Goal: Contribute content: Contribute content

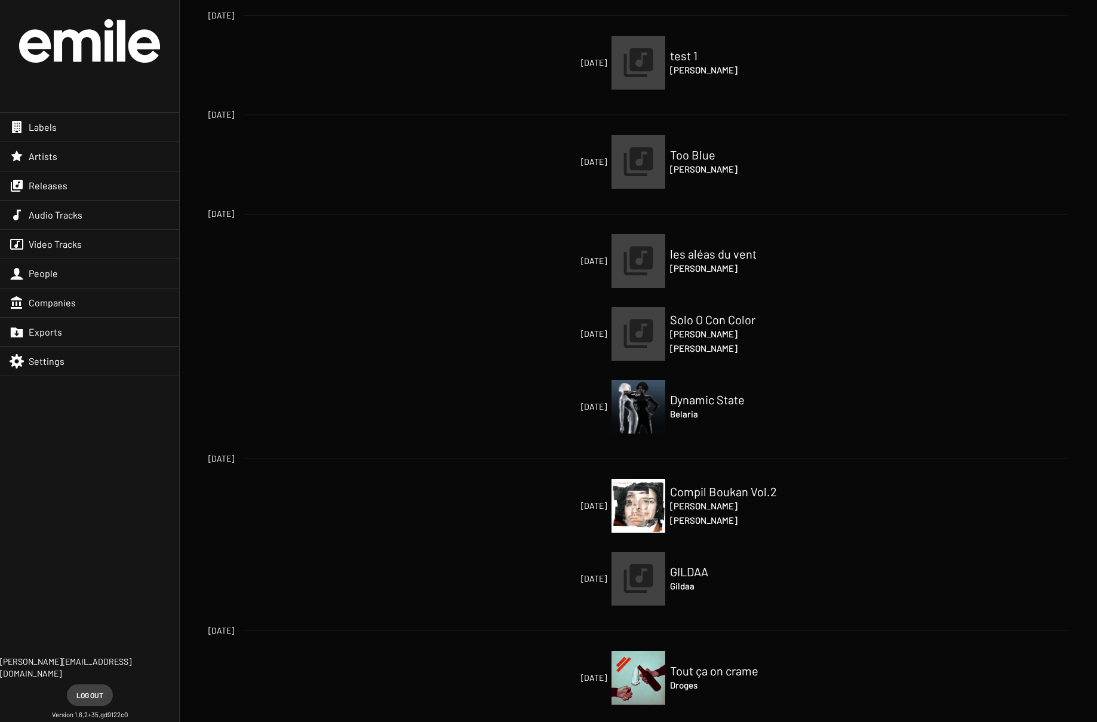
click at [67, 186] on div "Releases" at bounding box center [89, 185] width 179 height 29
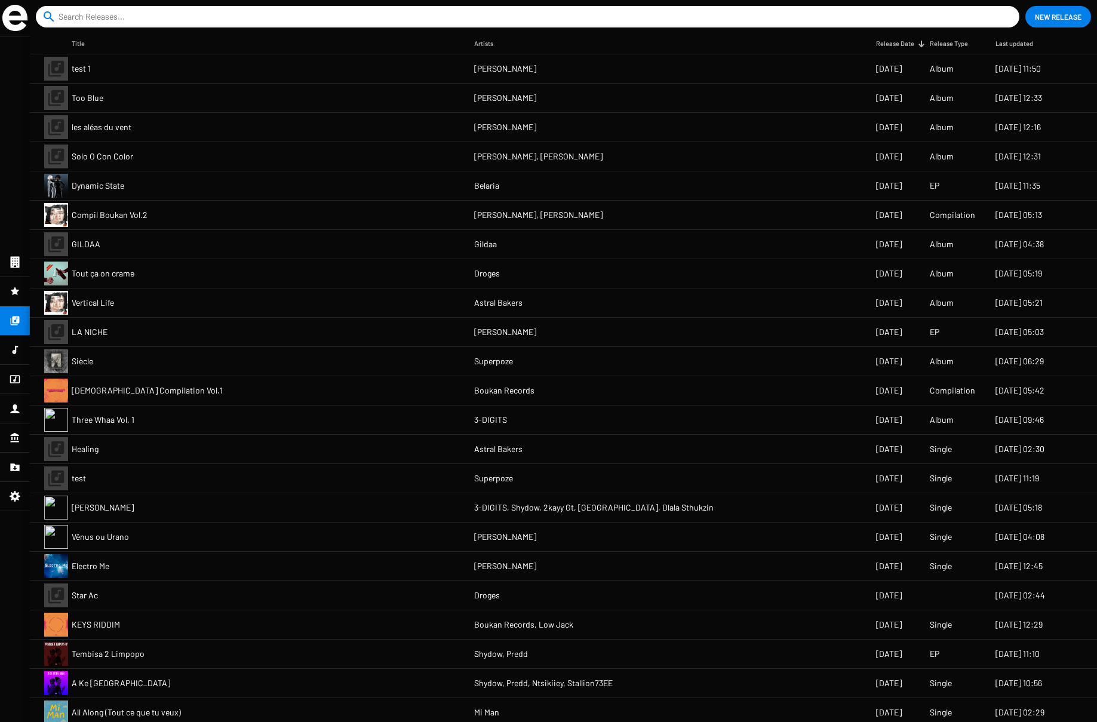
click at [282, 420] on mat-cell "Three Whaa Vol. 1" at bounding box center [273, 420] width 403 height 29
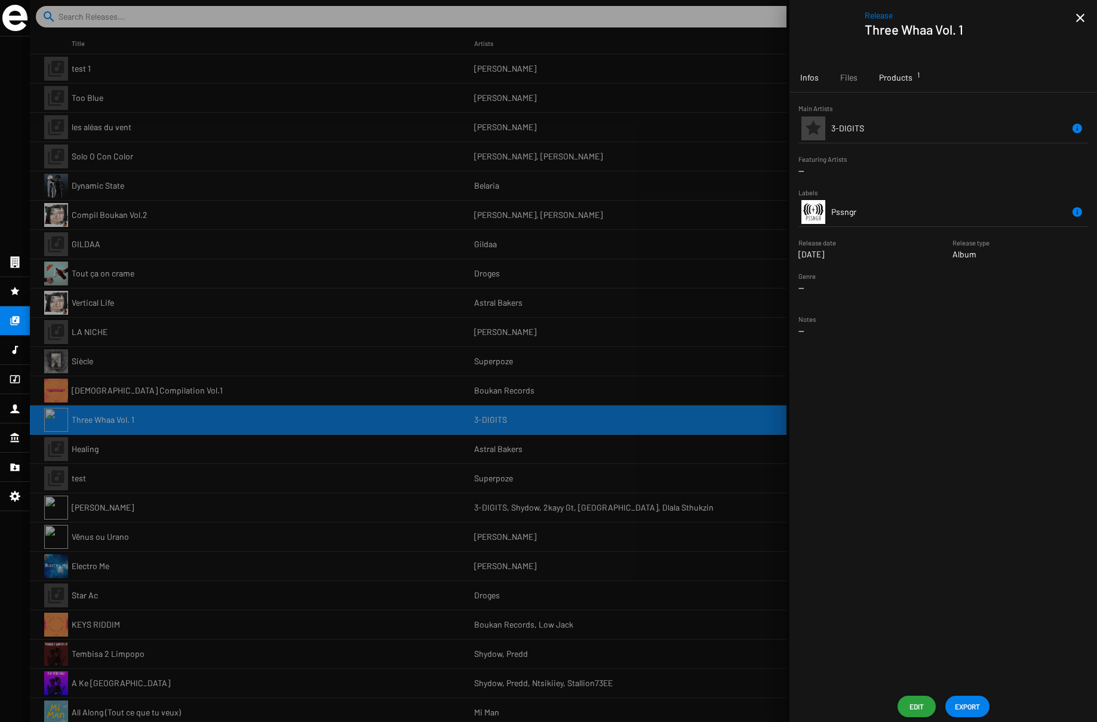
click at [909, 78] on span "Products 1" at bounding box center [895, 78] width 33 height 12
click at [886, 149] on td "PSSNGR071D" at bounding box center [882, 150] width 100 height 29
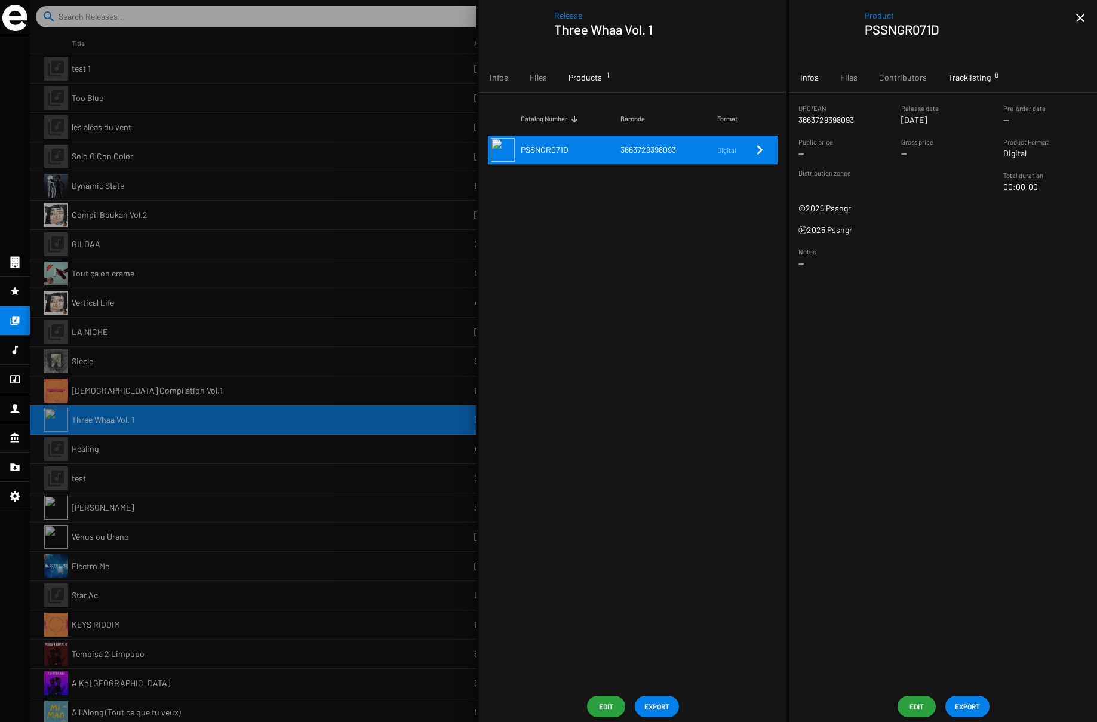
click at [987, 85] on div "Tracklisting 8" at bounding box center [970, 77] width 64 height 29
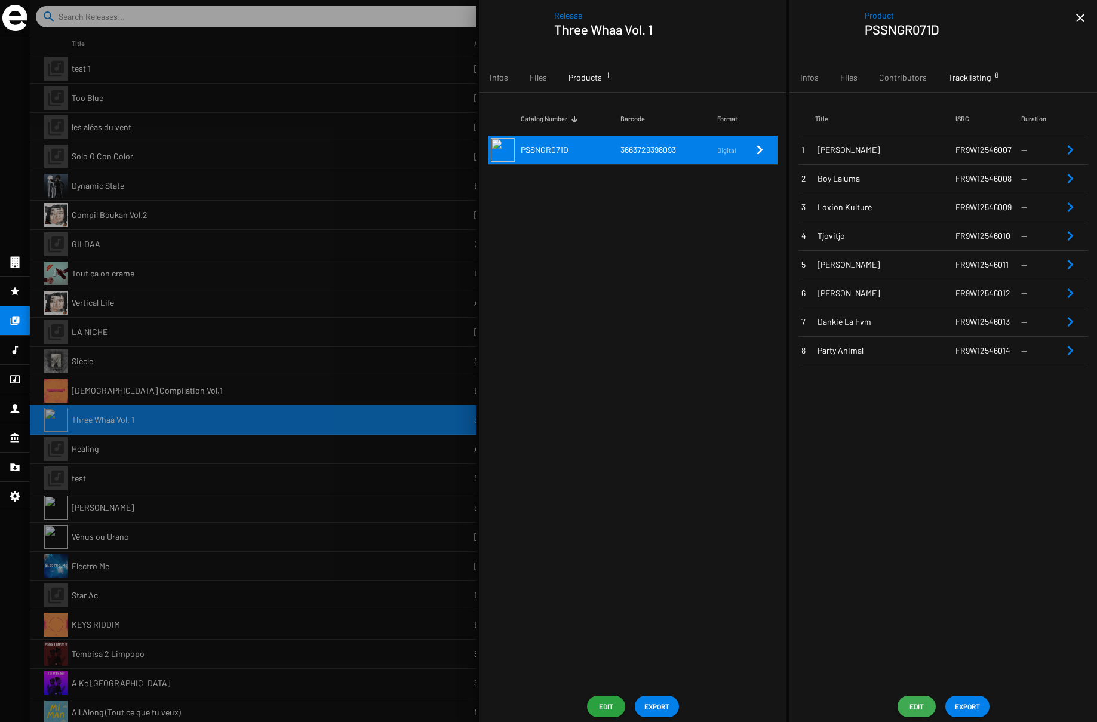
click at [926, 709] on button "Edit" at bounding box center [917, 707] width 38 height 22
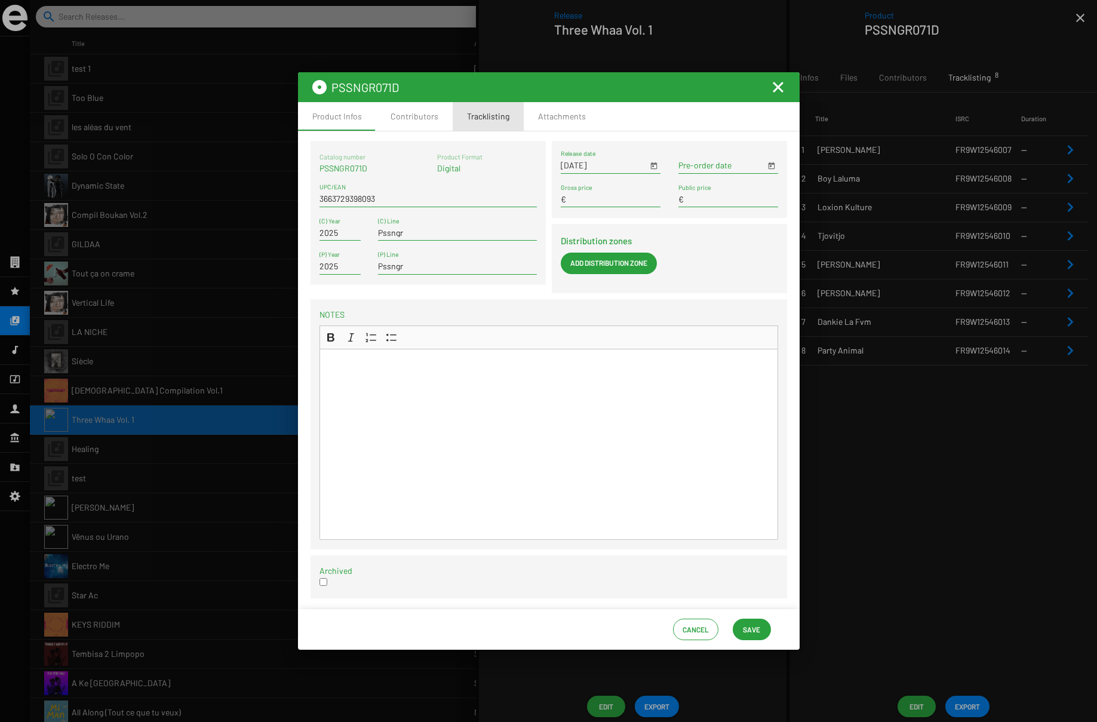
click at [474, 113] on div "Tracklisting" at bounding box center [488, 117] width 42 height 12
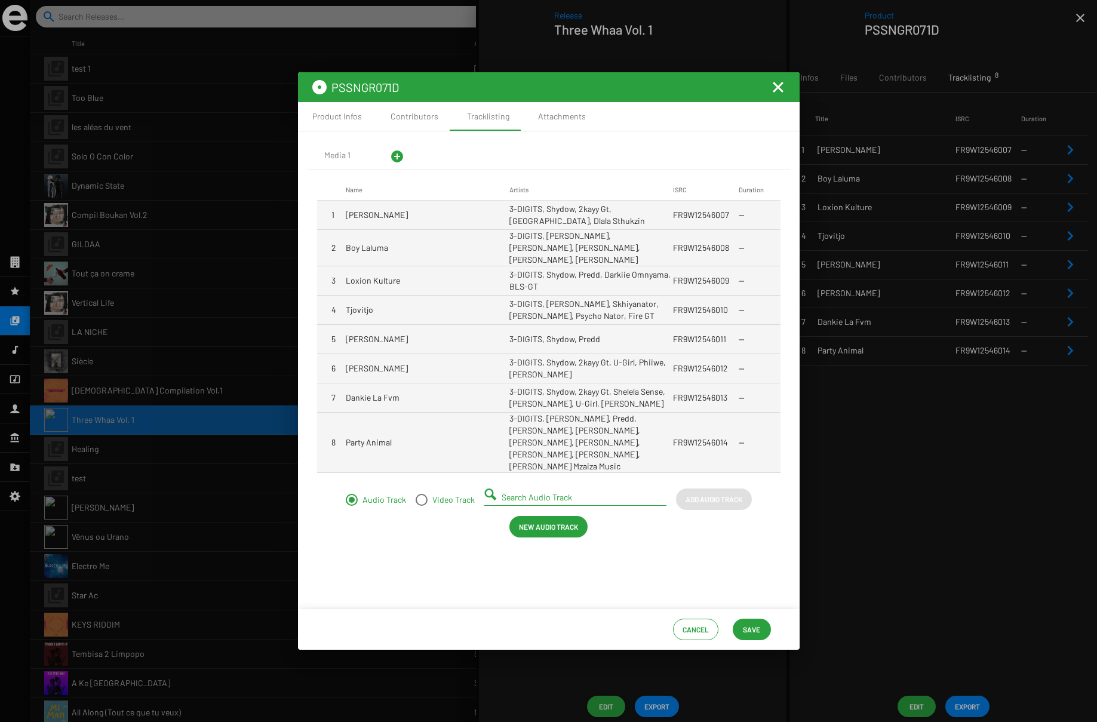
click at [594, 219] on mat-cell "3-DIGITS, Shydow, 2kayy Gt, [GEOGRAPHIC_DATA], Dlala Sthukzin" at bounding box center [592, 215] width 164 height 29
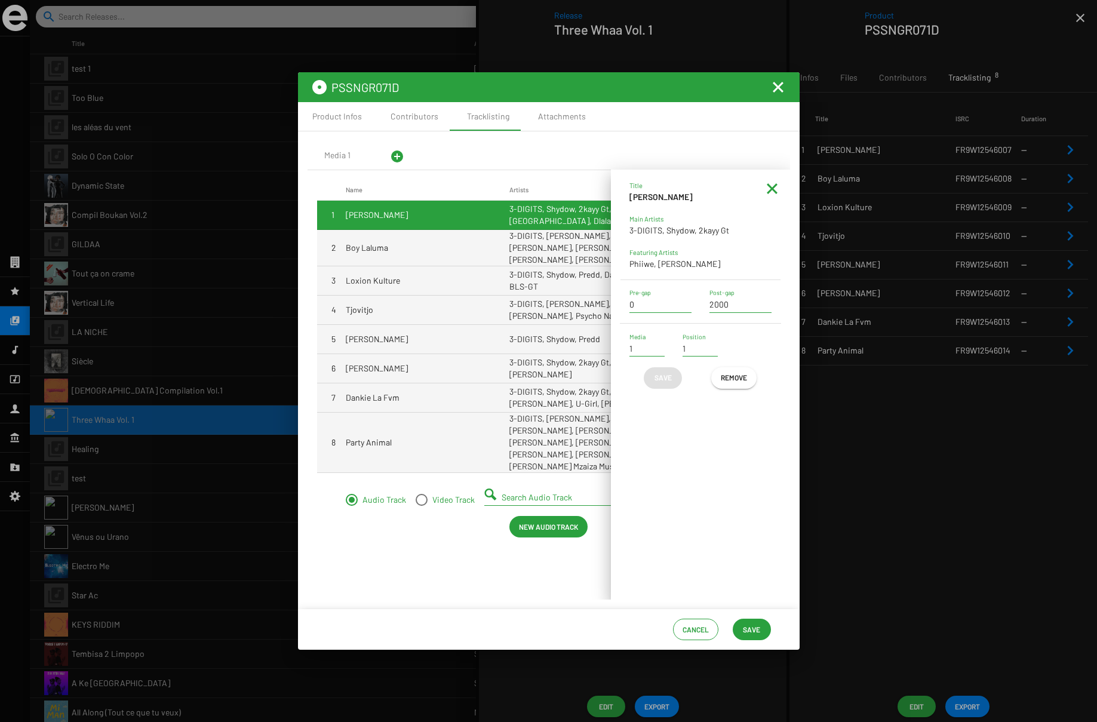
click at [780, 87] on mat-icon "Fermer la fenêtre" at bounding box center [778, 87] width 14 height 14
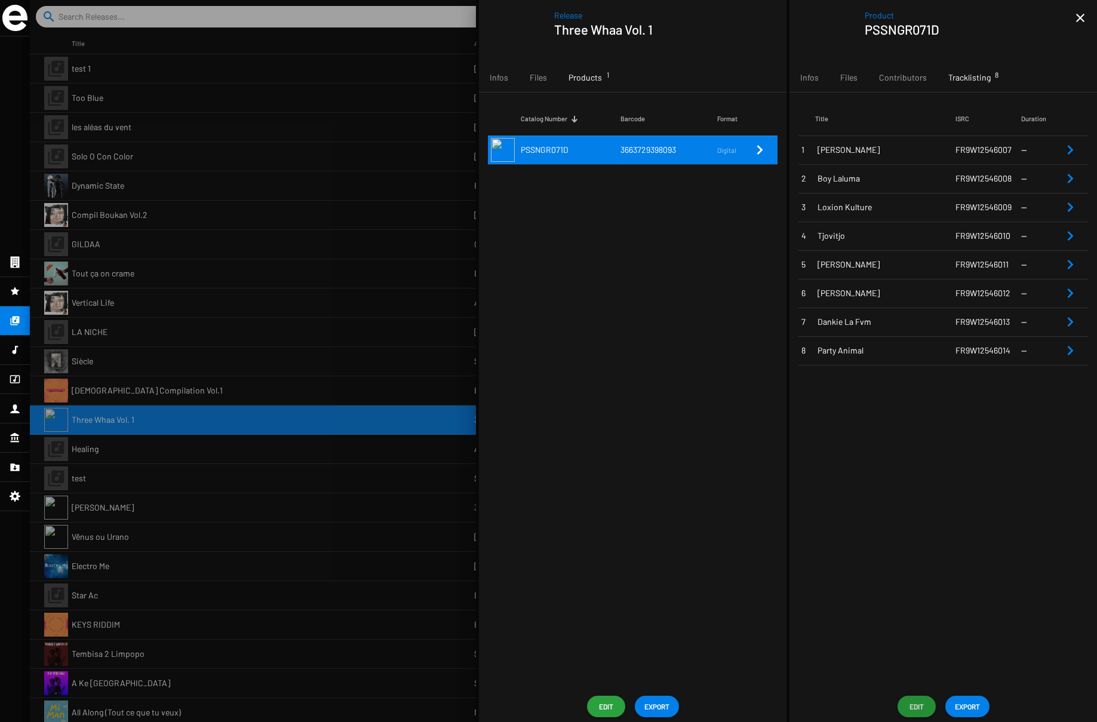
click at [827, 149] on span "[PERSON_NAME]" at bounding box center [887, 150] width 138 height 12
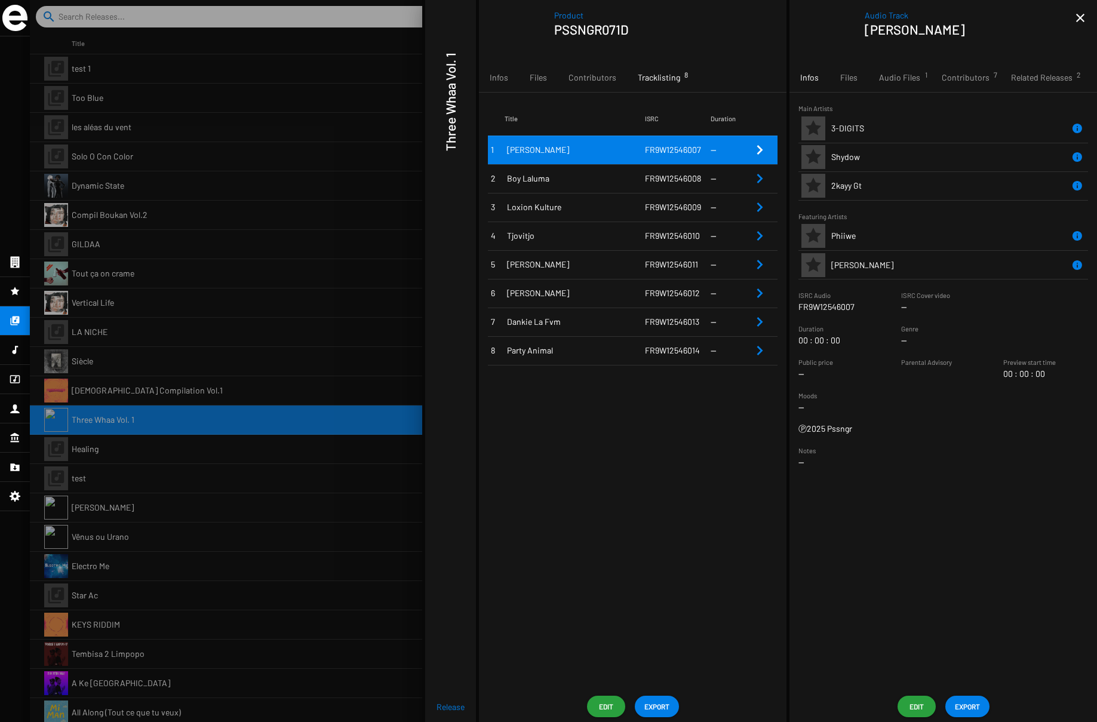
click at [202, 308] on div at bounding box center [563, 361] width 1067 height 722
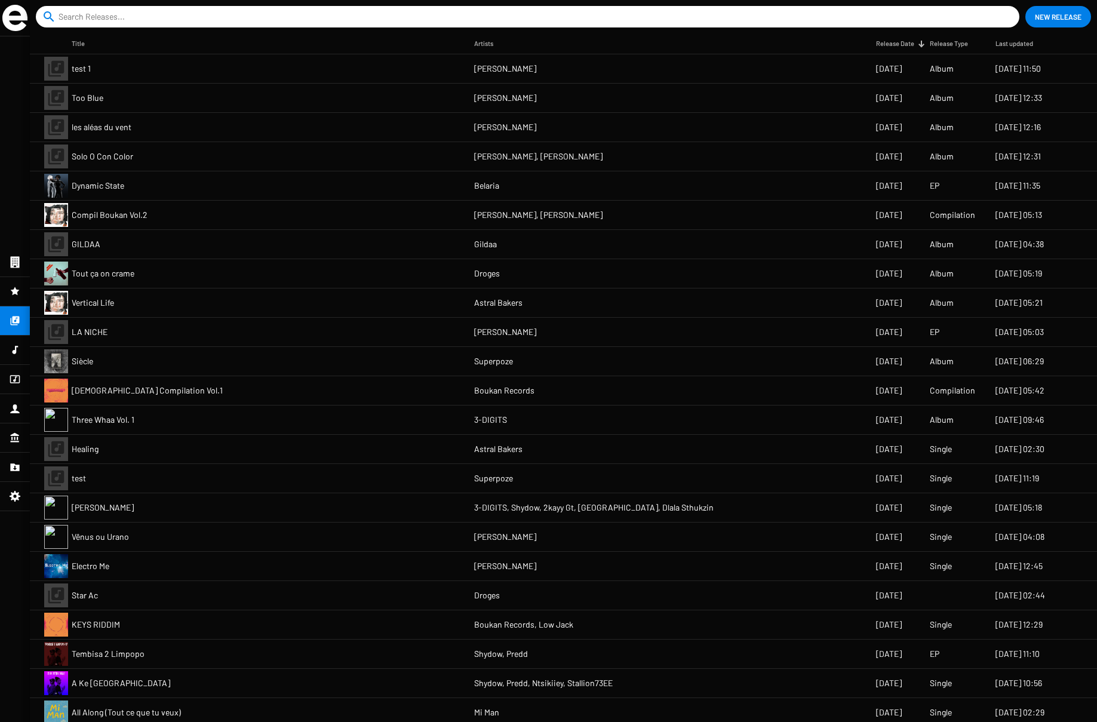
click at [13, 348] on icon at bounding box center [15, 350] width 11 height 14
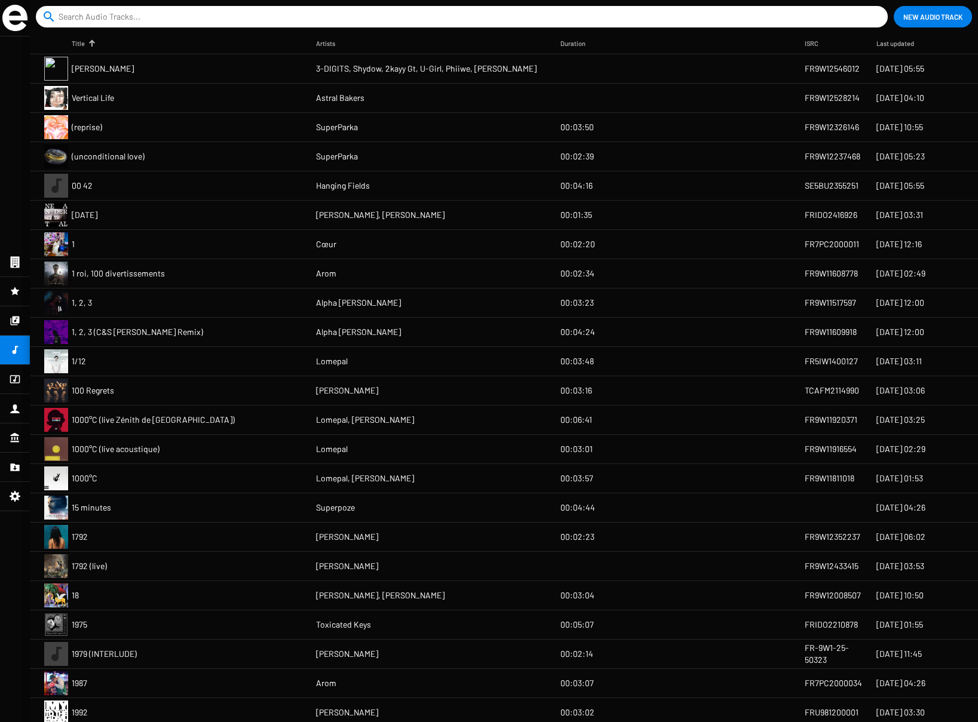
click at [180, 355] on mat-cell "1/12" at bounding box center [194, 361] width 244 height 29
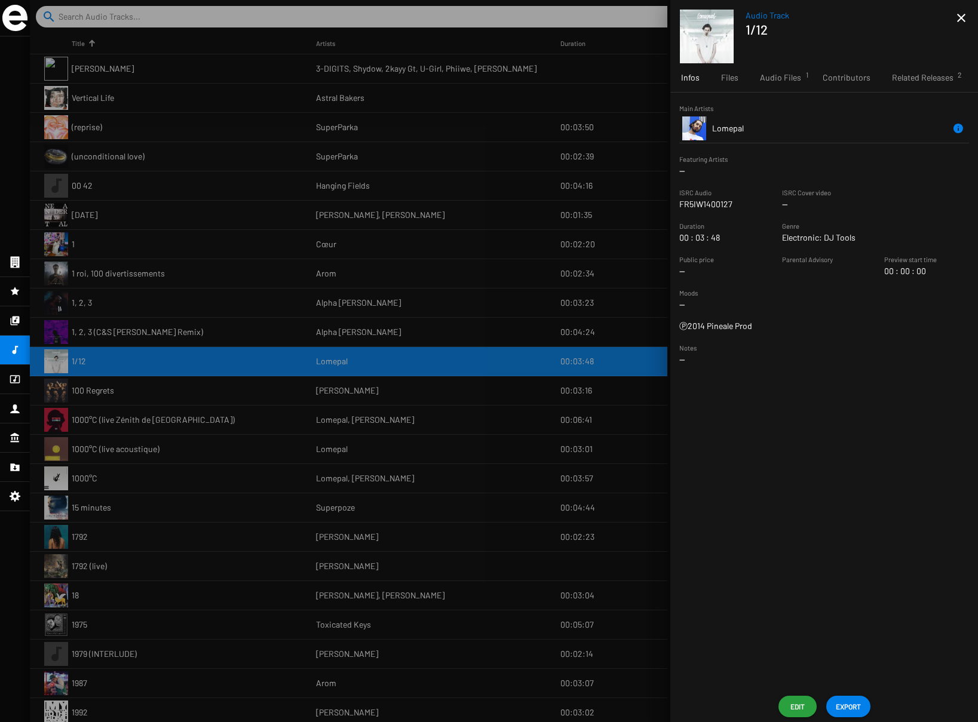
click at [15, 319] on icon at bounding box center [15, 320] width 9 height 9
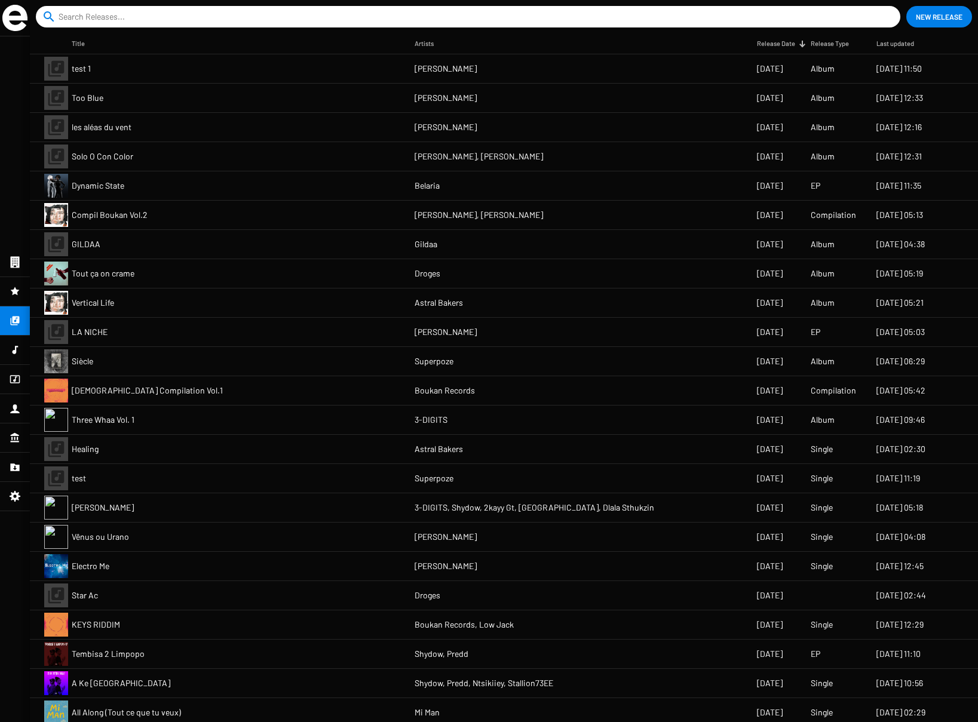
click at [247, 310] on mat-cell "Vertical Life" at bounding box center [243, 303] width 343 height 29
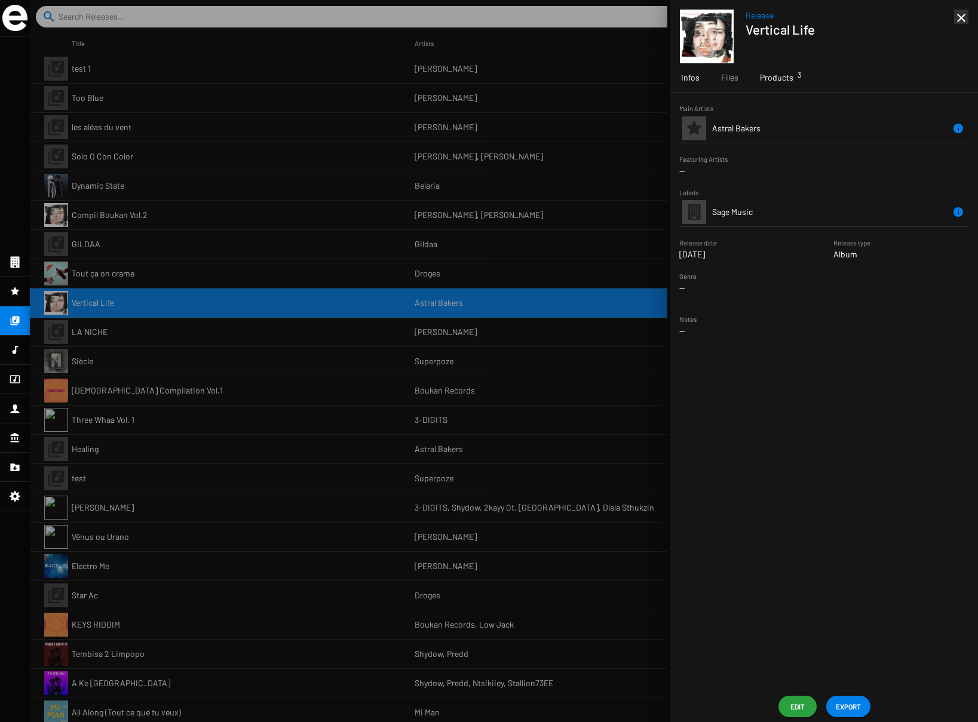
click at [778, 72] on span "Products 3" at bounding box center [776, 78] width 33 height 12
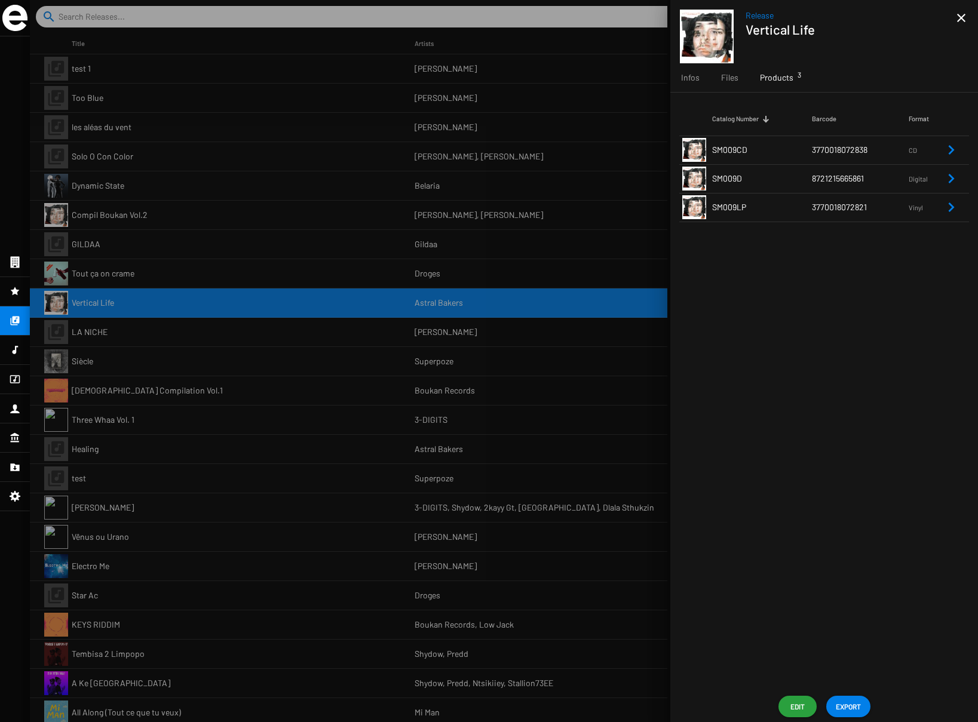
click at [774, 141] on td "SM009CD" at bounding box center [762, 150] width 100 height 29
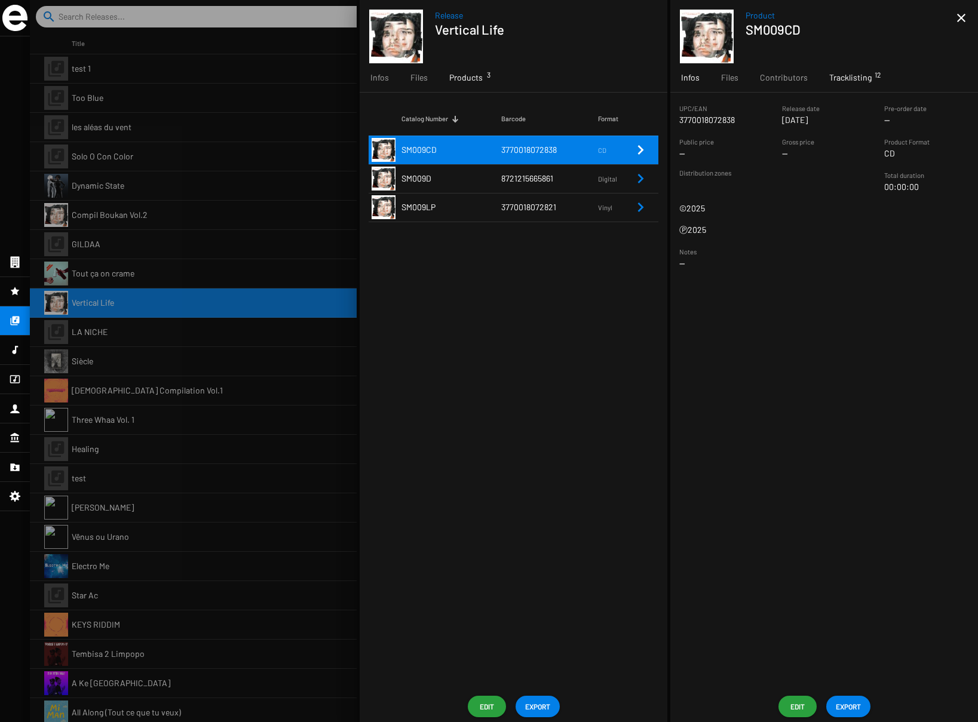
click at [851, 78] on span "Tracklisting 12" at bounding box center [850, 78] width 42 height 12
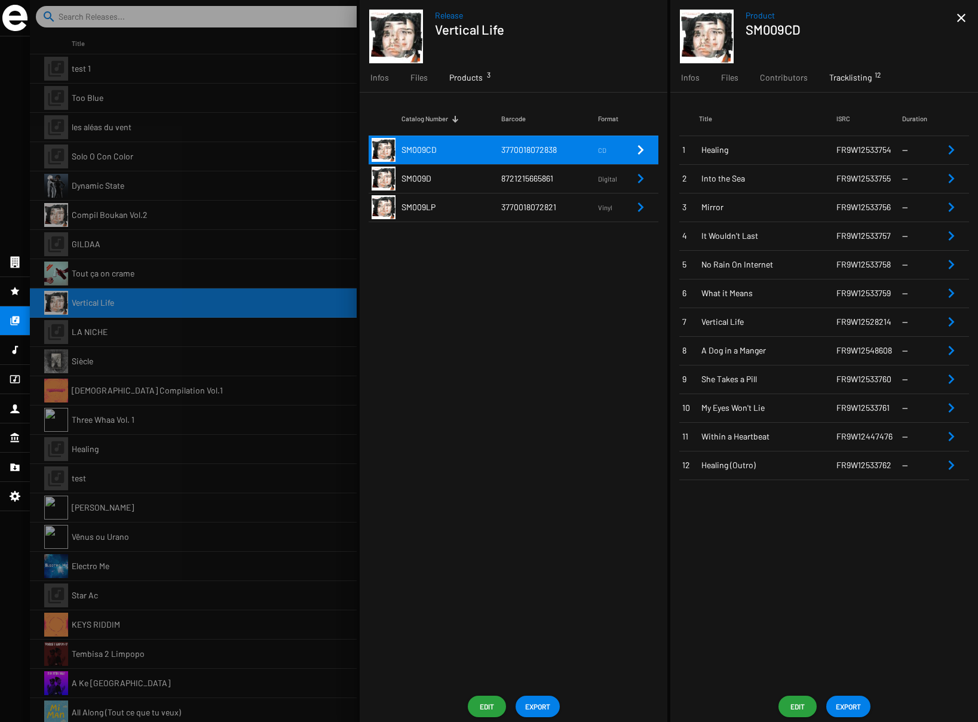
click at [819, 178] on span "Into the Sea" at bounding box center [768, 179] width 135 height 12
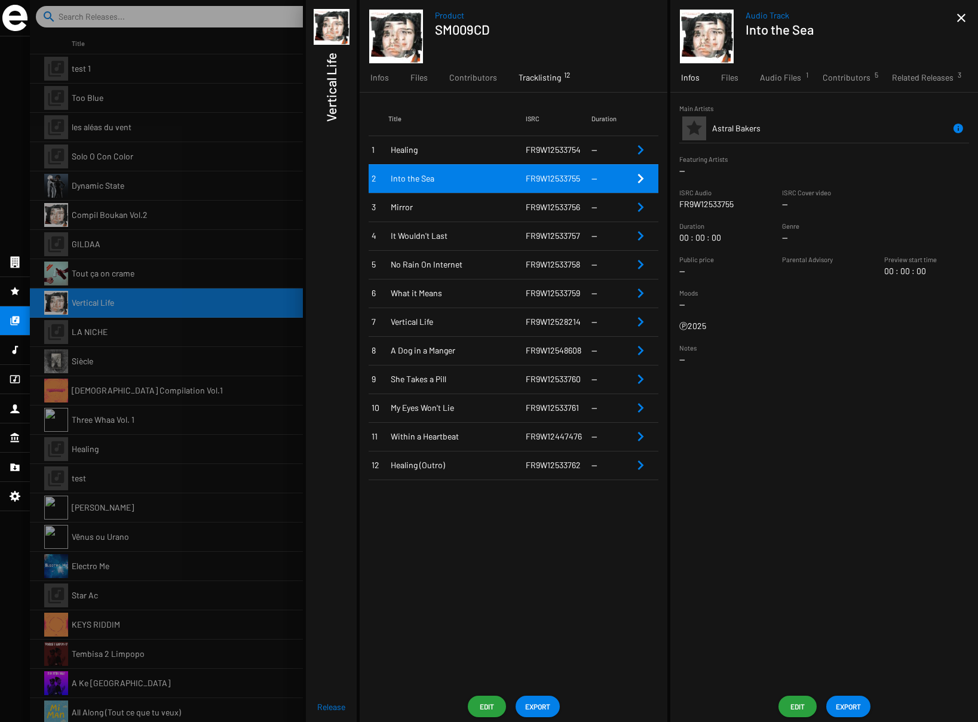
click at [797, 705] on span "Edit" at bounding box center [797, 707] width 19 height 22
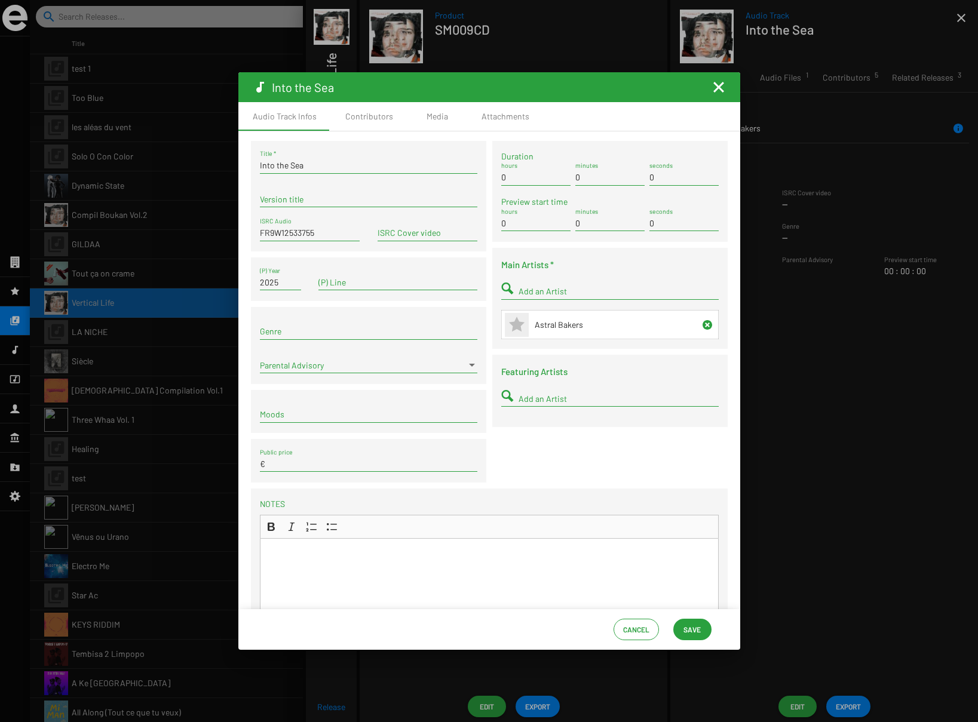
click at [719, 85] on mat-icon "Fermer la fenêtre" at bounding box center [718, 87] width 14 height 14
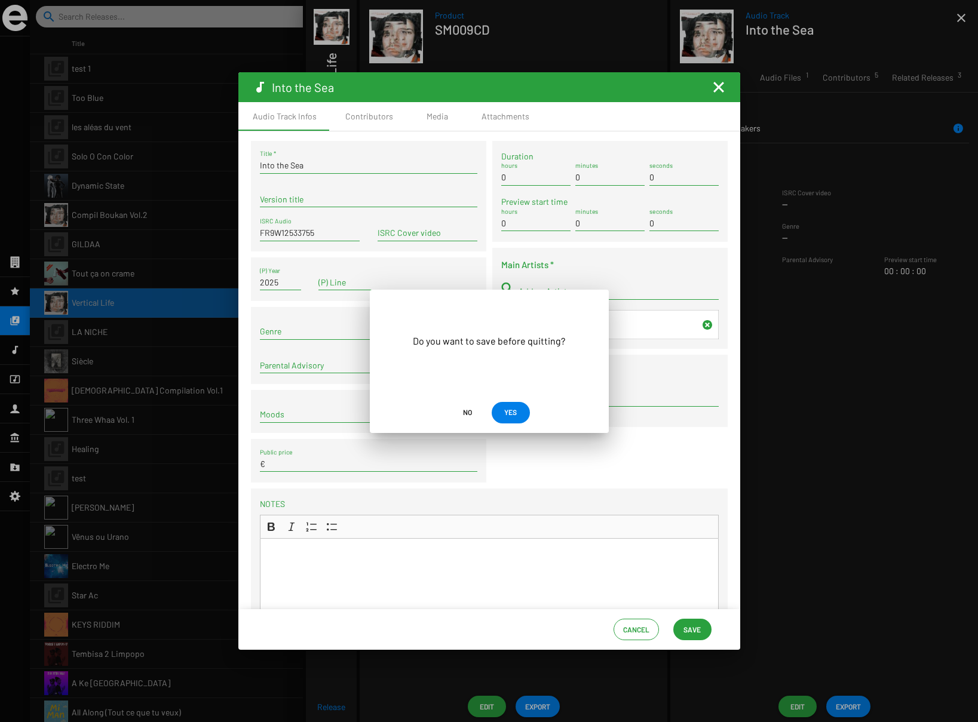
click at [467, 412] on span "No" at bounding box center [467, 412] width 9 height 22
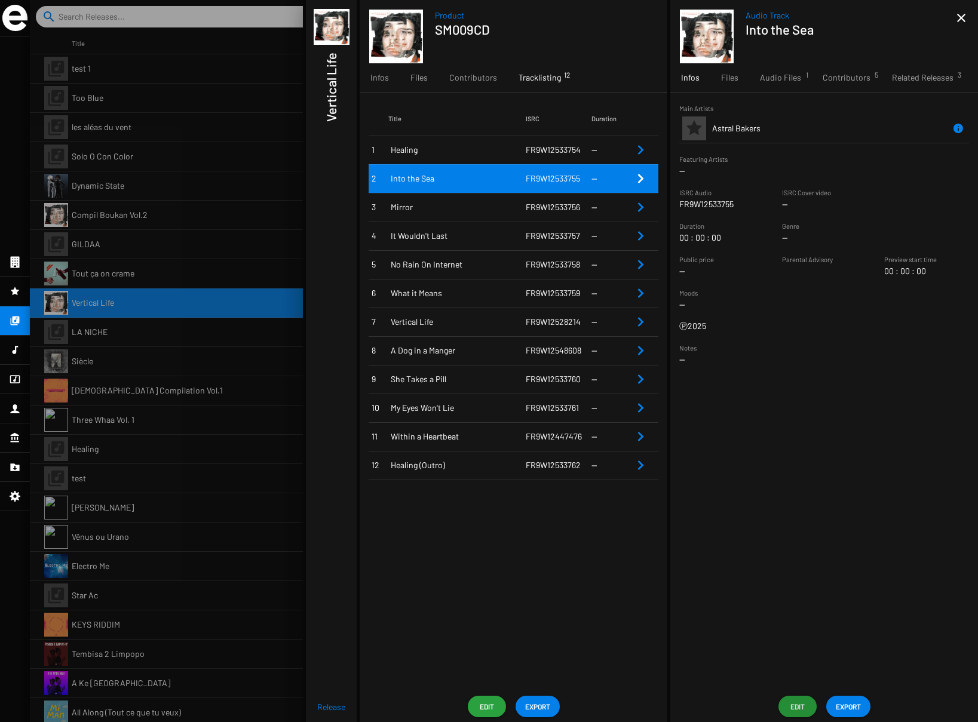
click at [484, 705] on span "Edit" at bounding box center [486, 707] width 19 height 22
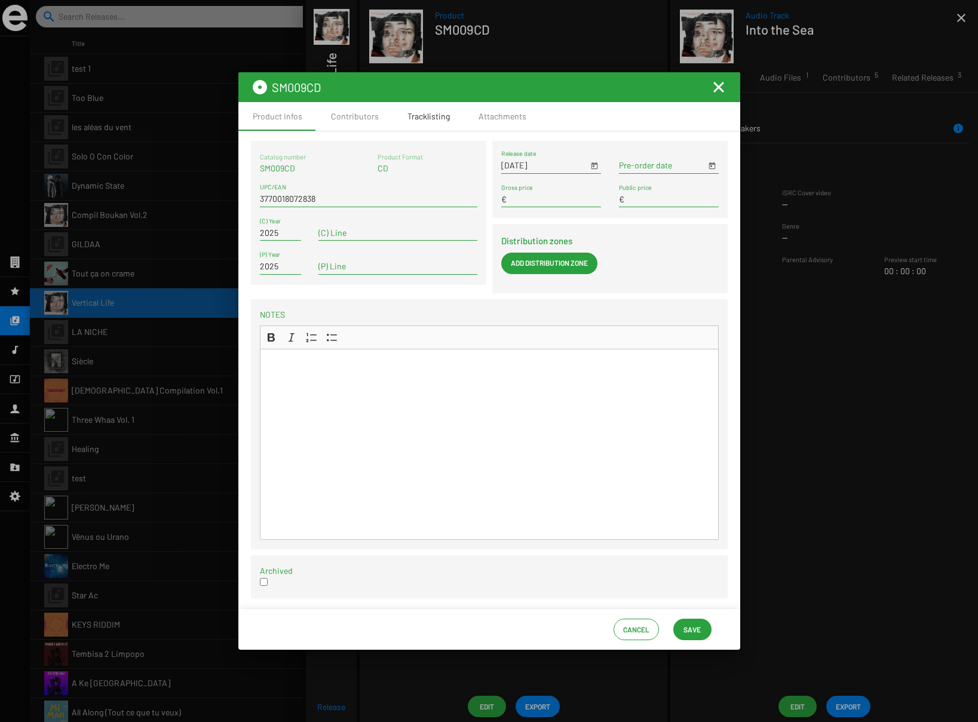
click at [437, 116] on div "Tracklisting" at bounding box center [428, 117] width 42 height 12
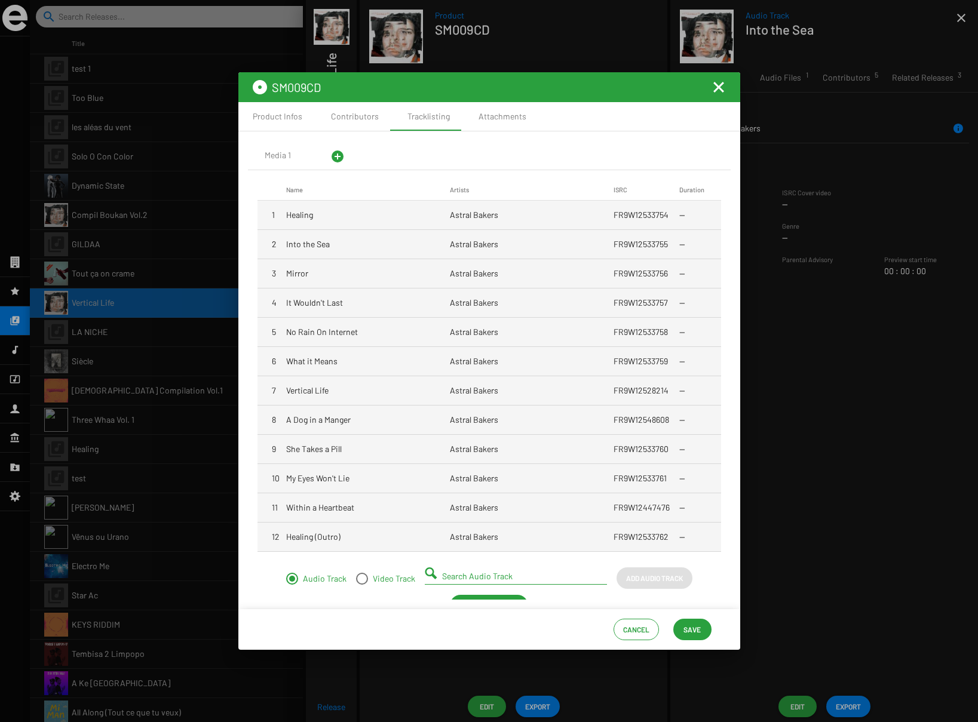
click at [476, 248] on mat-cell "Astral Bakers" at bounding box center [532, 244] width 164 height 29
